Goal: Information Seeking & Learning: Learn about a topic

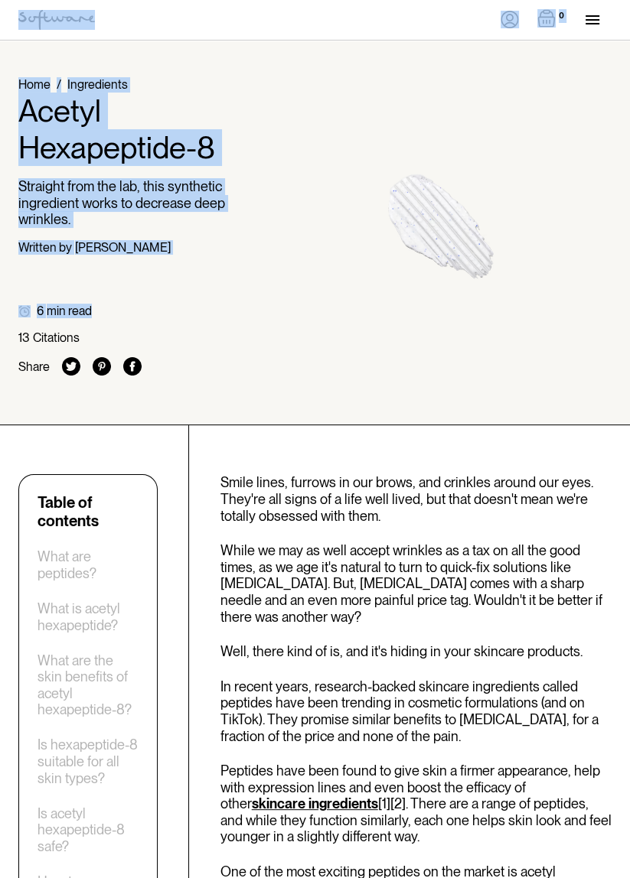
click at [393, 305] on div "Home / Ingredients Acetyl Hexapeptide-8 Straight from the lab, this synthetic i…" at bounding box center [315, 232] width 630 height 311
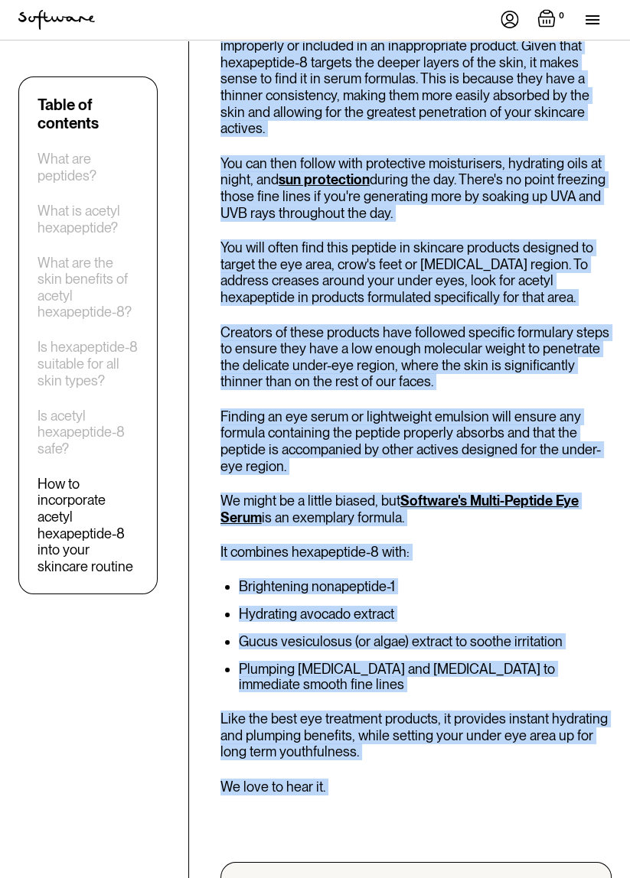
scroll to position [4079, 0]
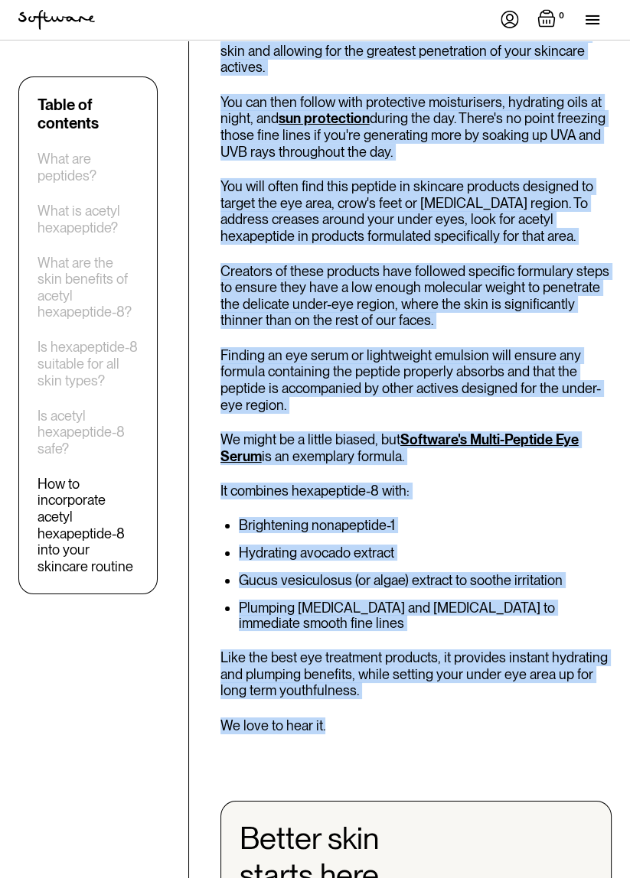
copy div "Smile lines, furrows in our brows, and crinkles around our eyes. They're all si…"
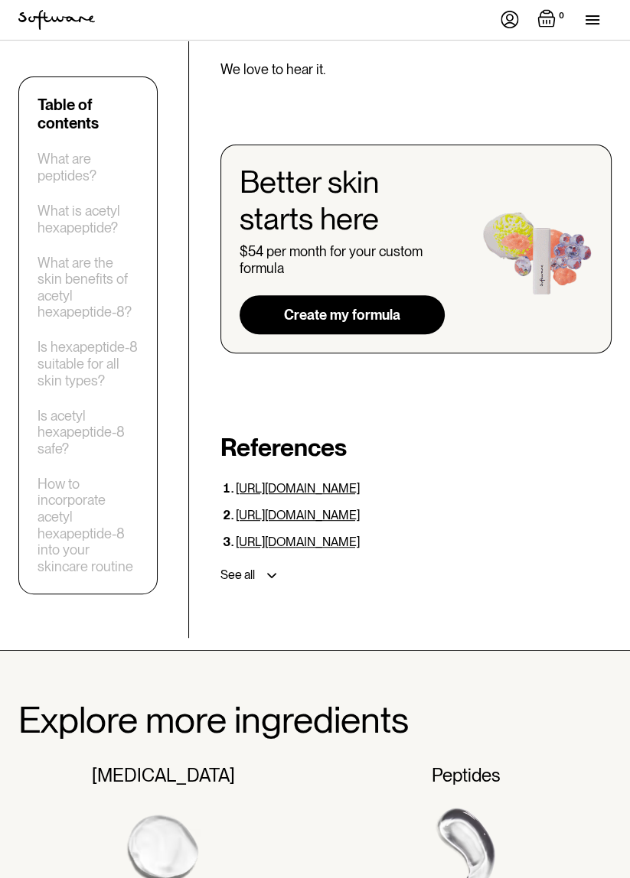
scroll to position [4726, 0]
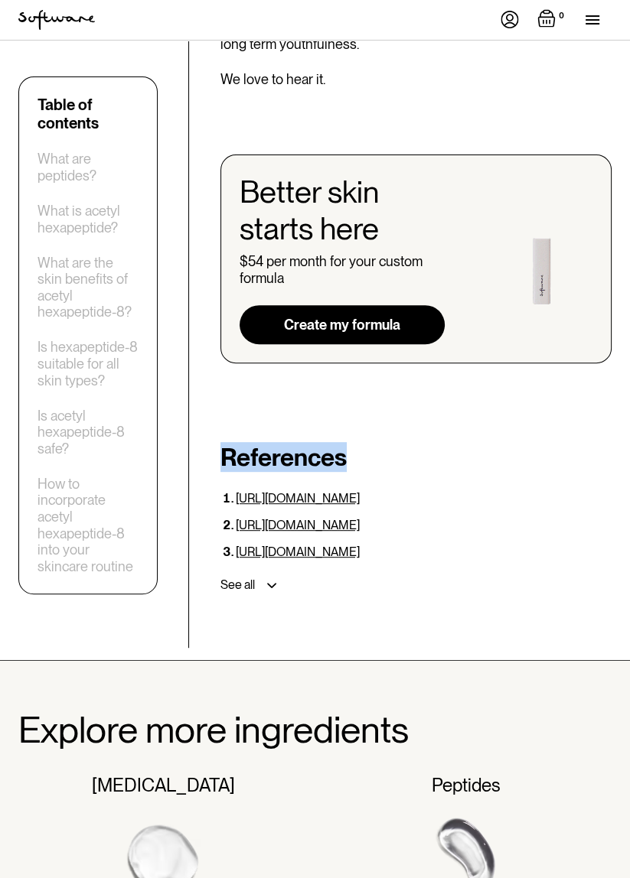
click at [276, 571] on div "See all" at bounding box center [412, 585] width 397 height 28
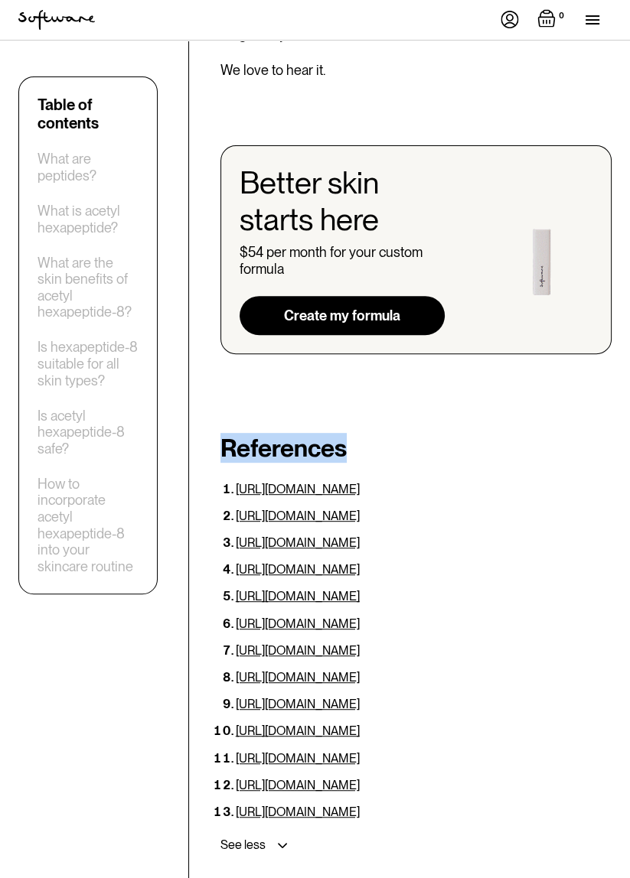
scroll to position [4745, 0]
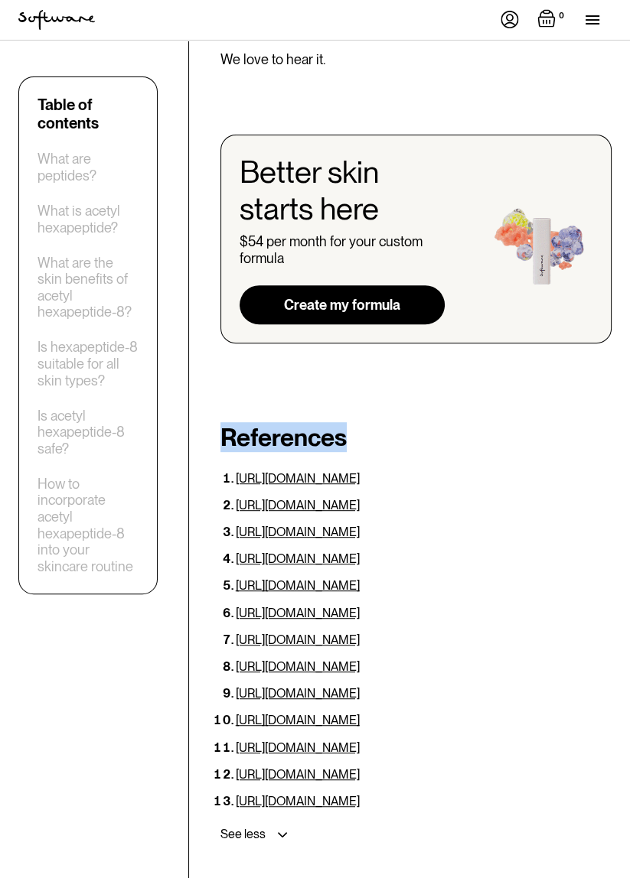
copy div "References [URL][DOMAIN_NAME] [URL][DOMAIN_NAME] [URL][DOMAIN_NAME] [URL][DOMAI…"
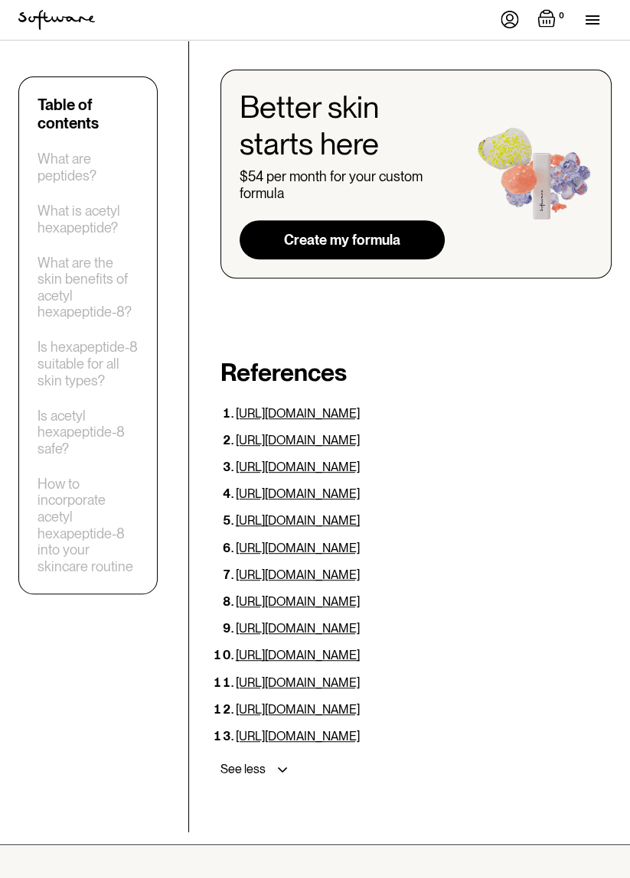
scroll to position [4819, 0]
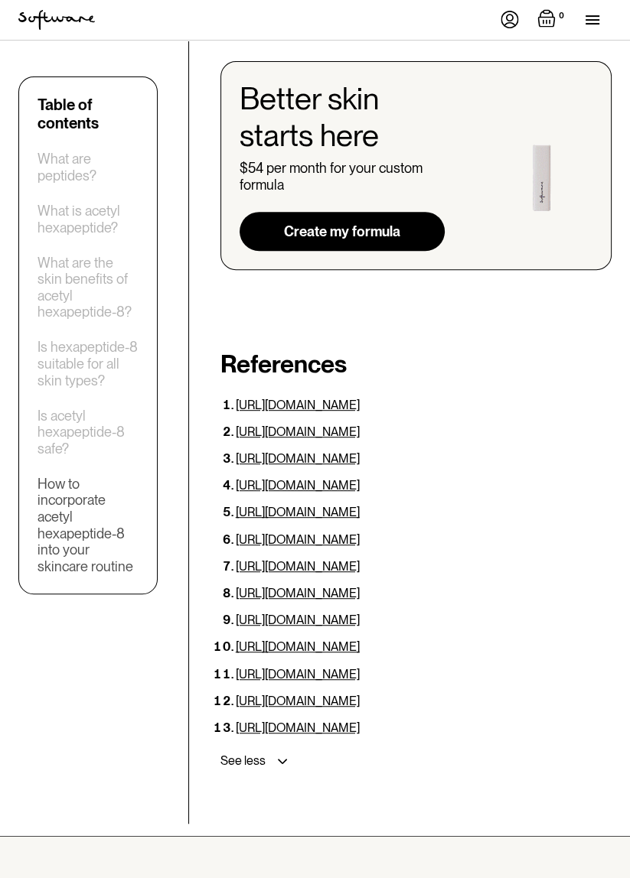
click at [103, 519] on div "How to incorporate acetyl hexapeptide-8 into your skincare routine" at bounding box center [87, 524] width 101 height 99
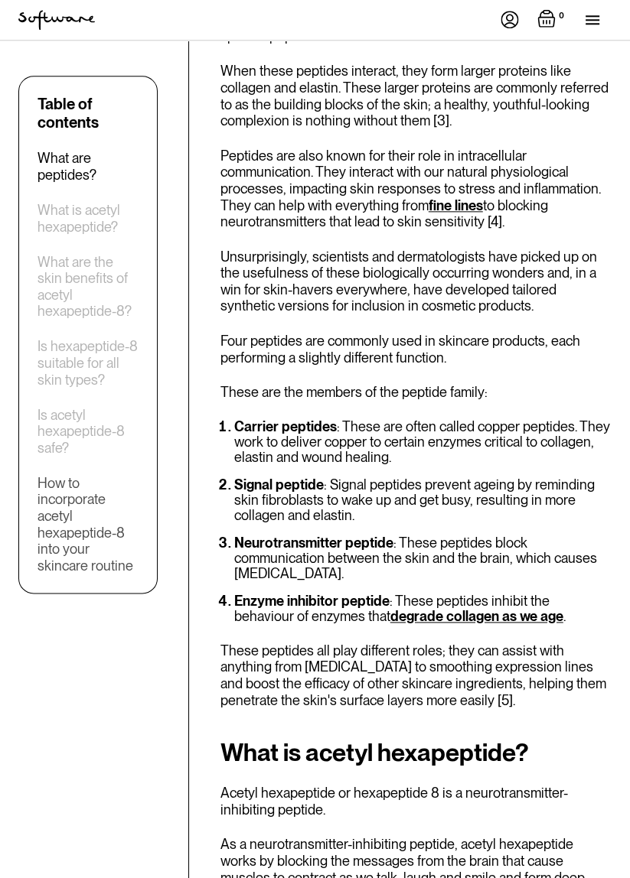
scroll to position [1289, 0]
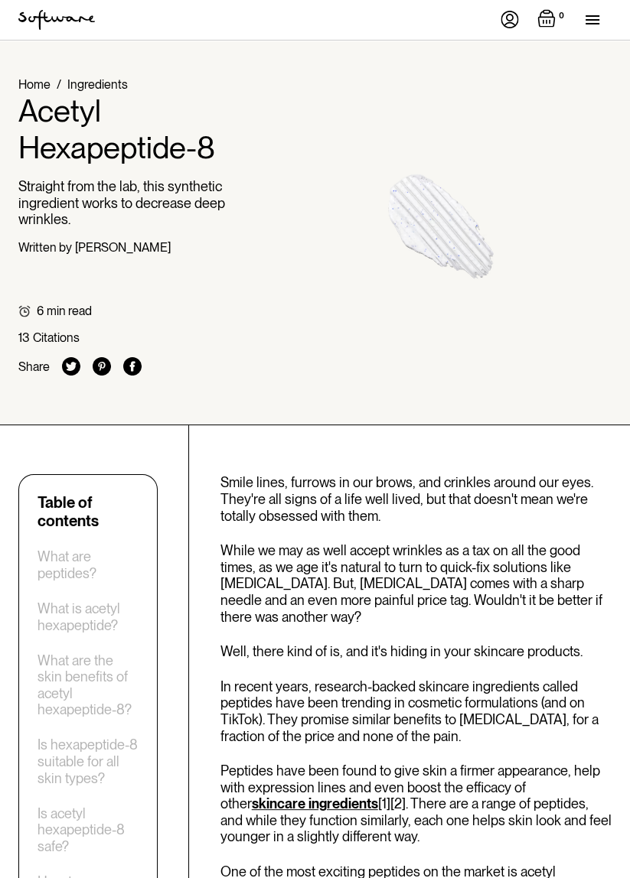
click at [606, 21] on div "menu" at bounding box center [598, 20] width 26 height 40
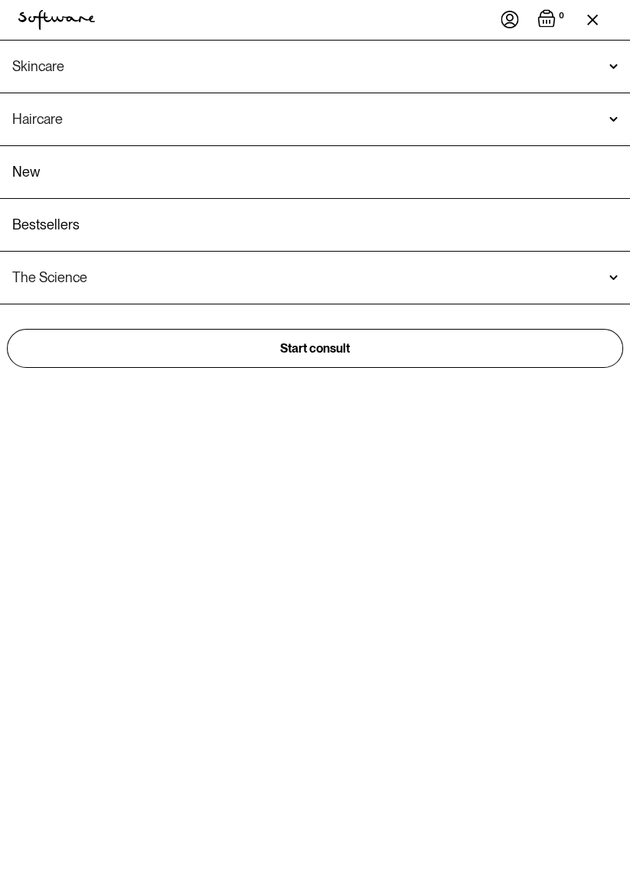
click at [605, 64] on div "Skincare" at bounding box center [314, 66] width 605 height 15
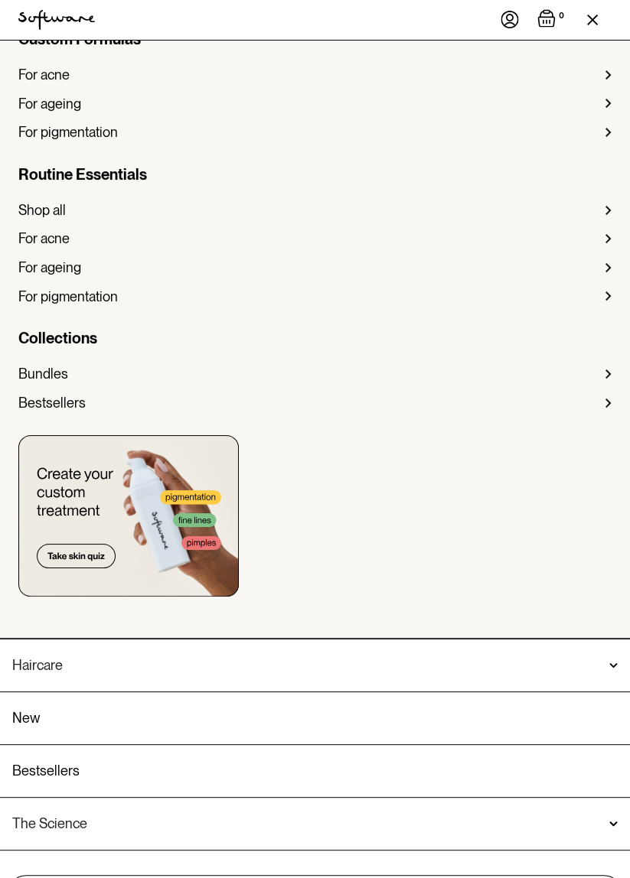
scroll to position [132, 0]
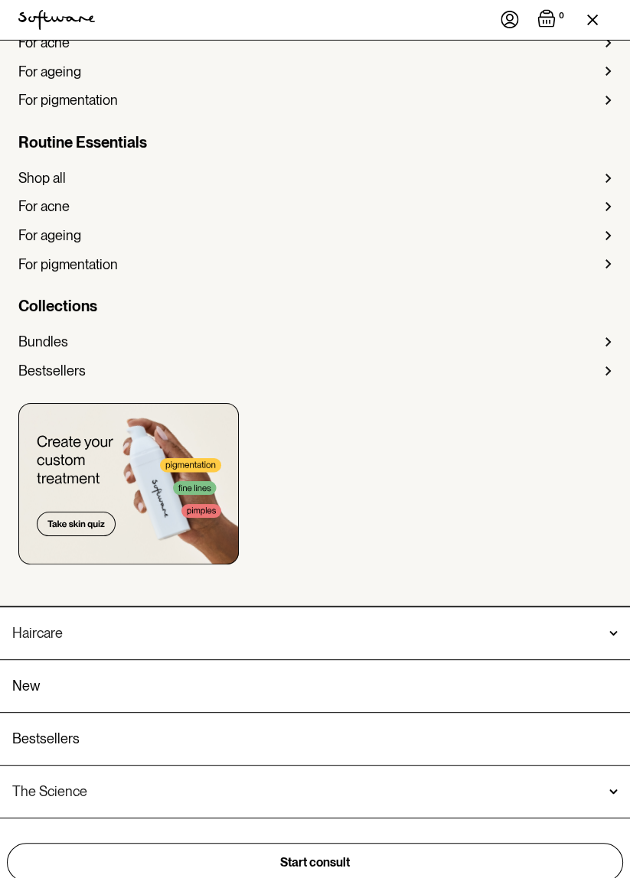
click at [601, 787] on div "The Science" at bounding box center [314, 791] width 605 height 15
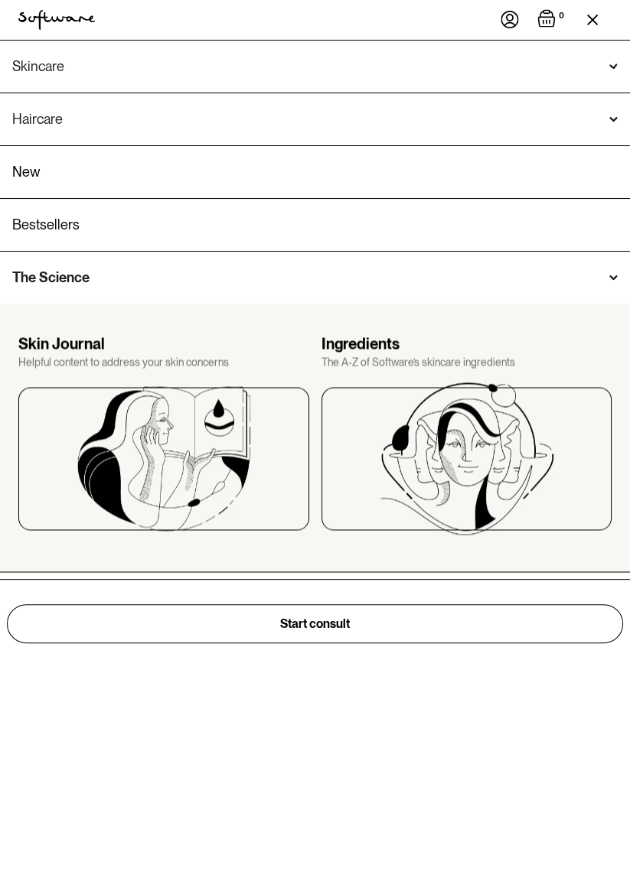
scroll to position [0, 0]
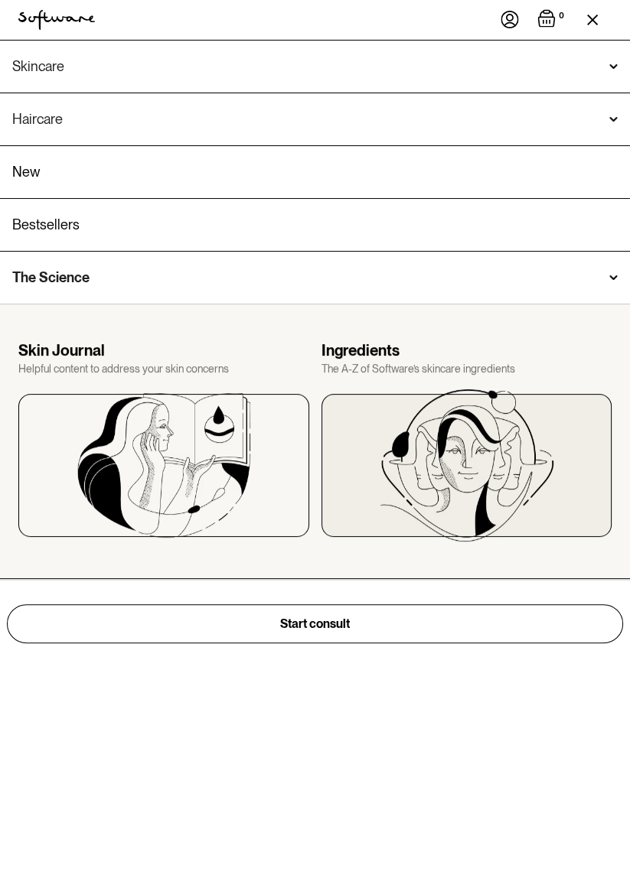
click at [518, 461] on img at bounding box center [466, 465] width 174 height 153
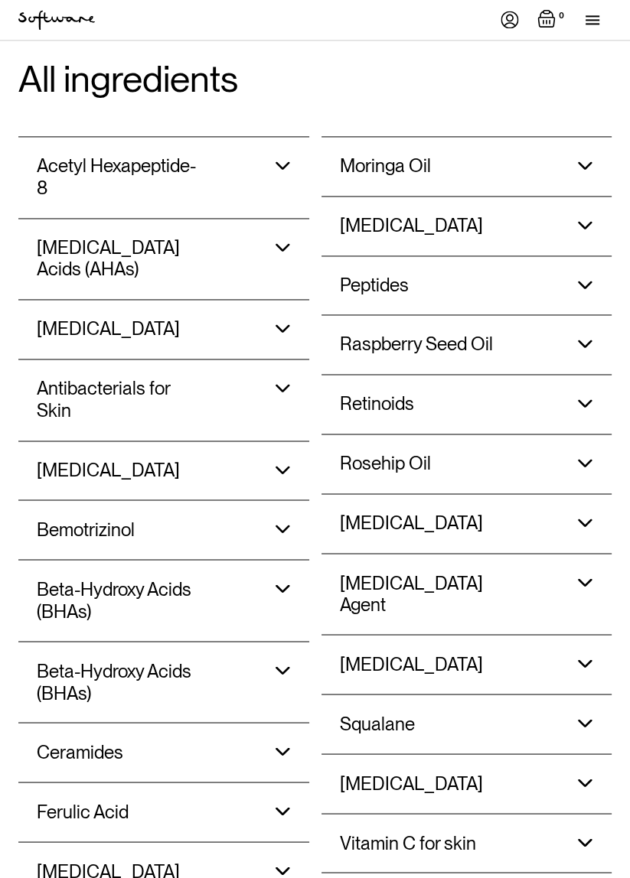
scroll to position [1665, 0]
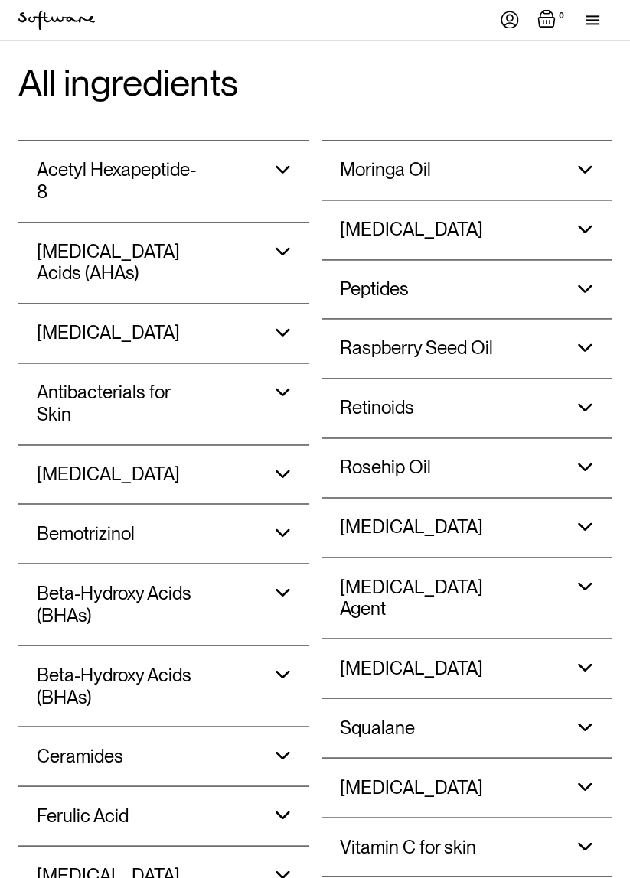
click at [586, 279] on div "Peptides Peptides in topical skincare products can help slow the ageing process…" at bounding box center [467, 289] width 254 height 59
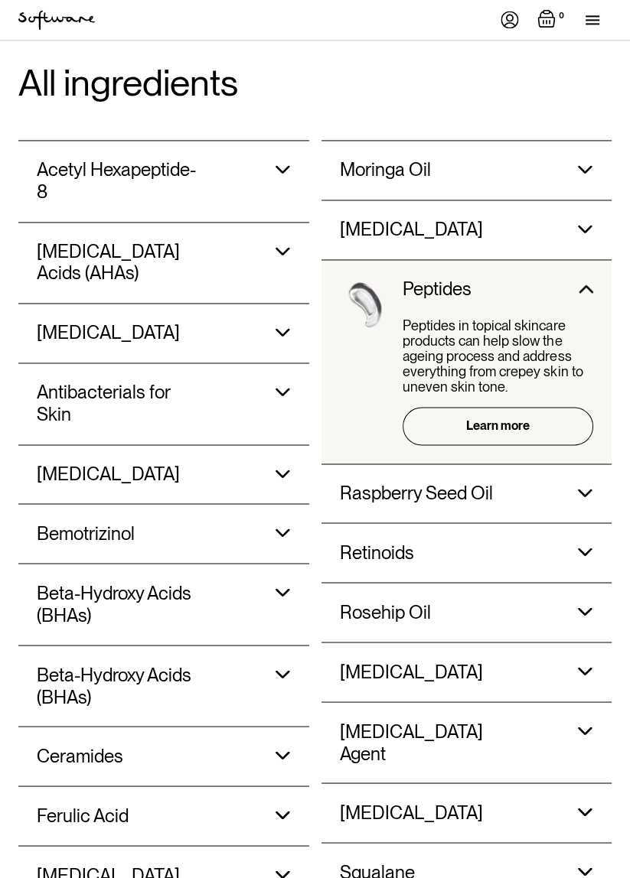
click at [542, 429] on link "Learn more" at bounding box center [497, 425] width 190 height 37
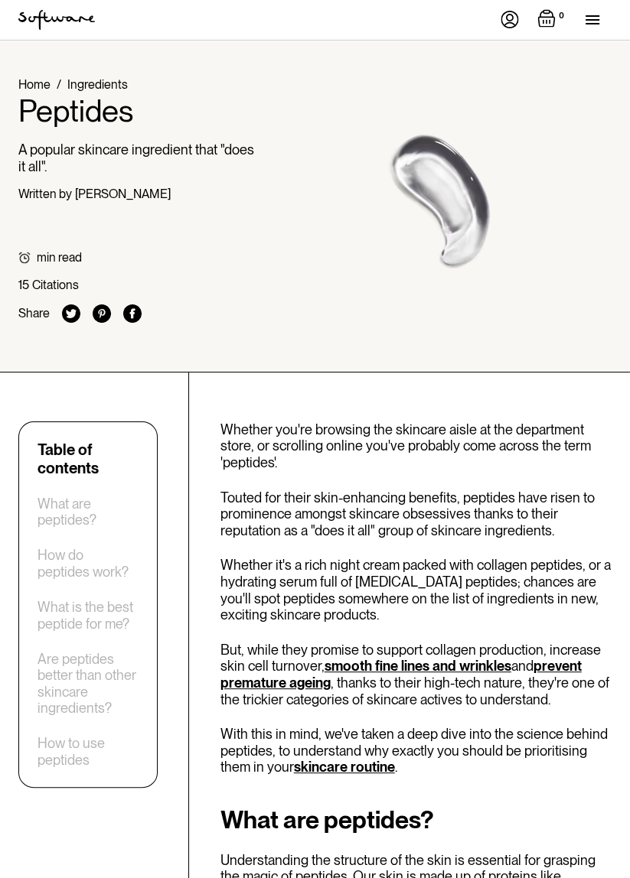
click at [595, 15] on div "menu" at bounding box center [598, 20] width 26 height 40
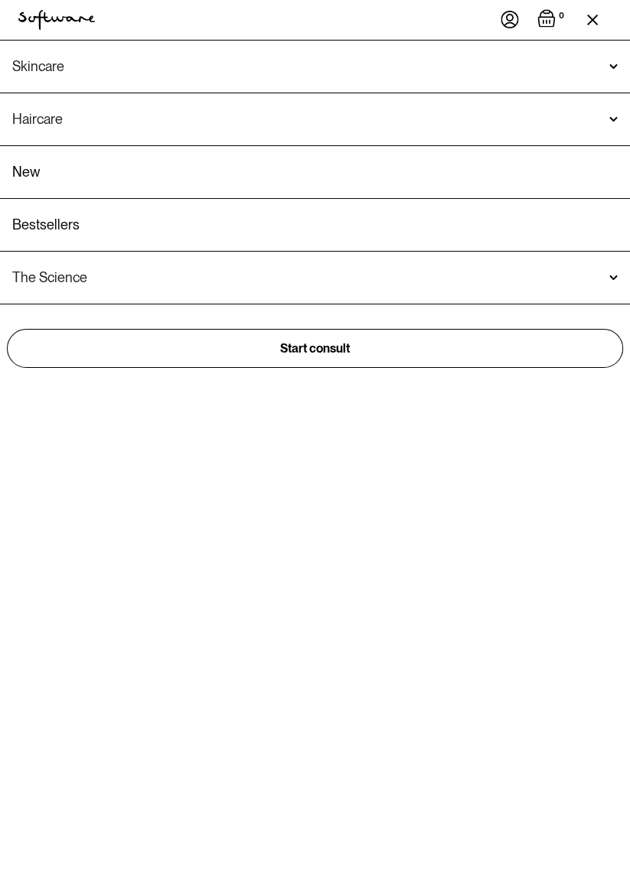
click at [603, 271] on div "The Science" at bounding box center [314, 277] width 605 height 15
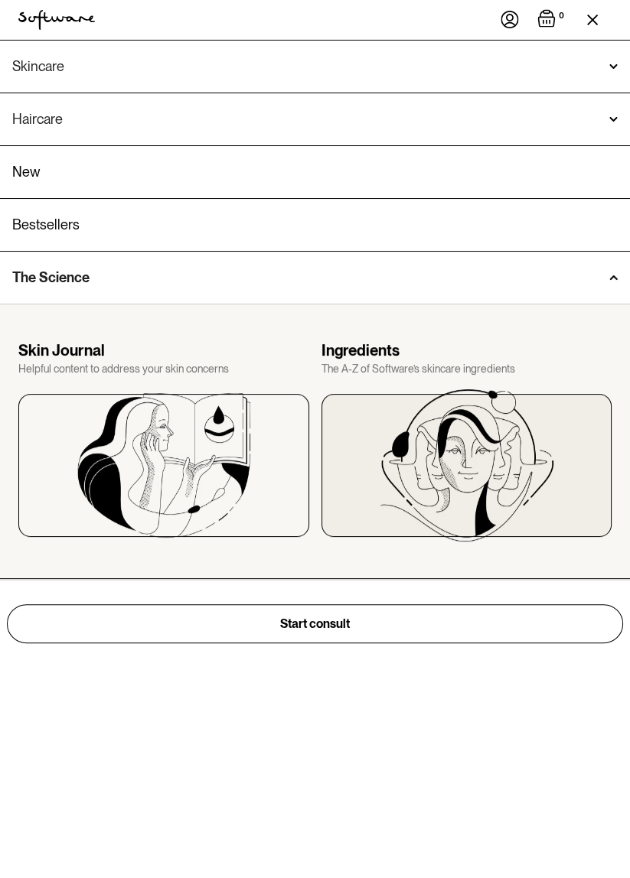
click at [519, 444] on img at bounding box center [466, 465] width 174 height 153
